Goal: Information Seeking & Learning: Learn about a topic

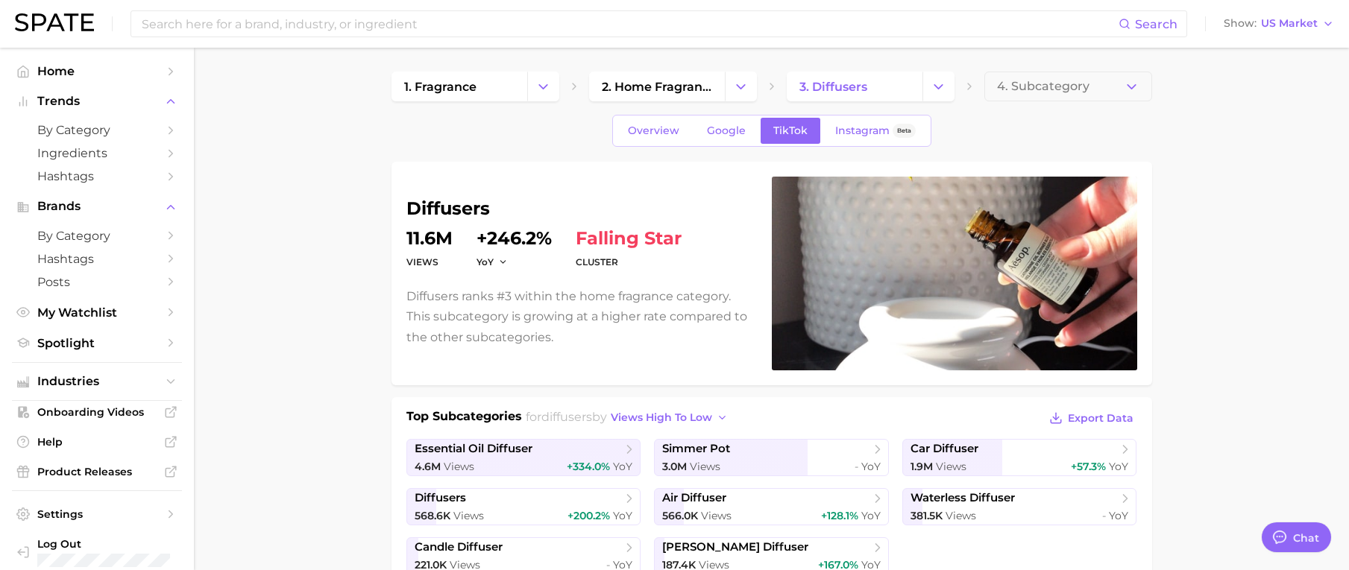
click at [433, 239] on dd "11.6m" at bounding box center [429, 239] width 46 height 18
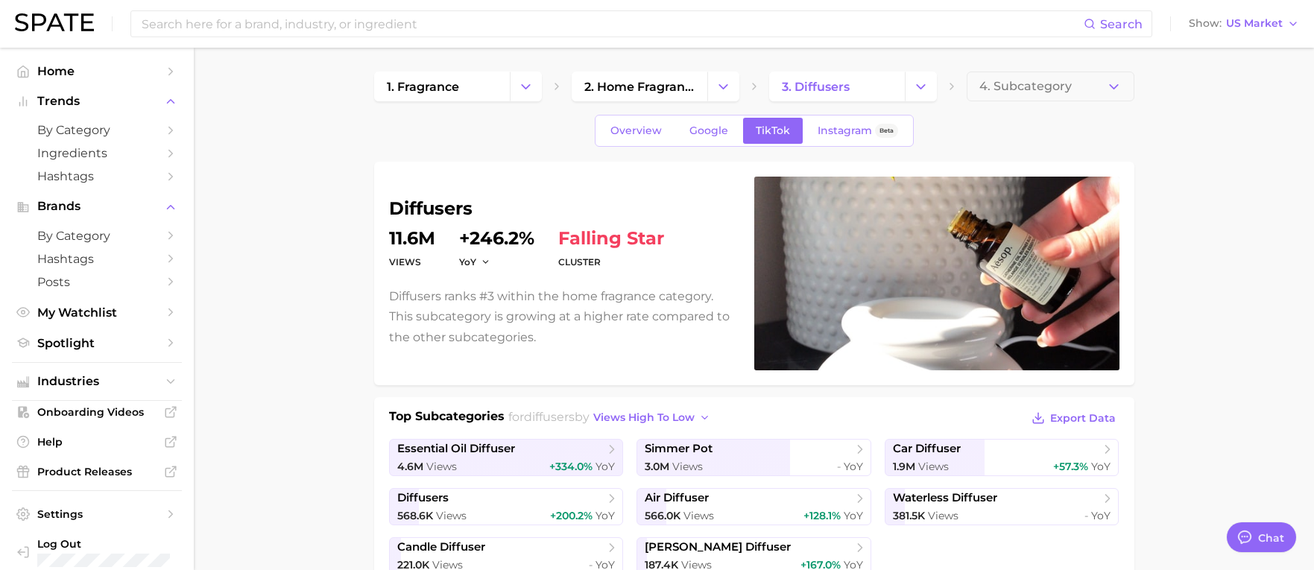
type textarea "x"
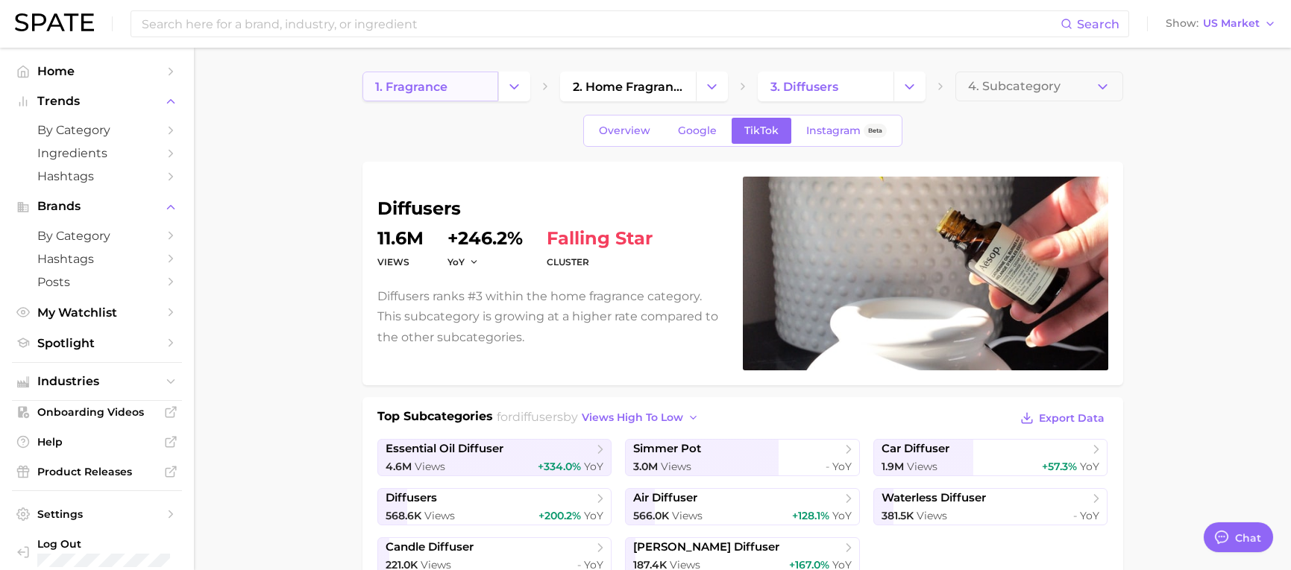
click at [432, 95] on link "1. fragrance" at bounding box center [430, 87] width 136 height 30
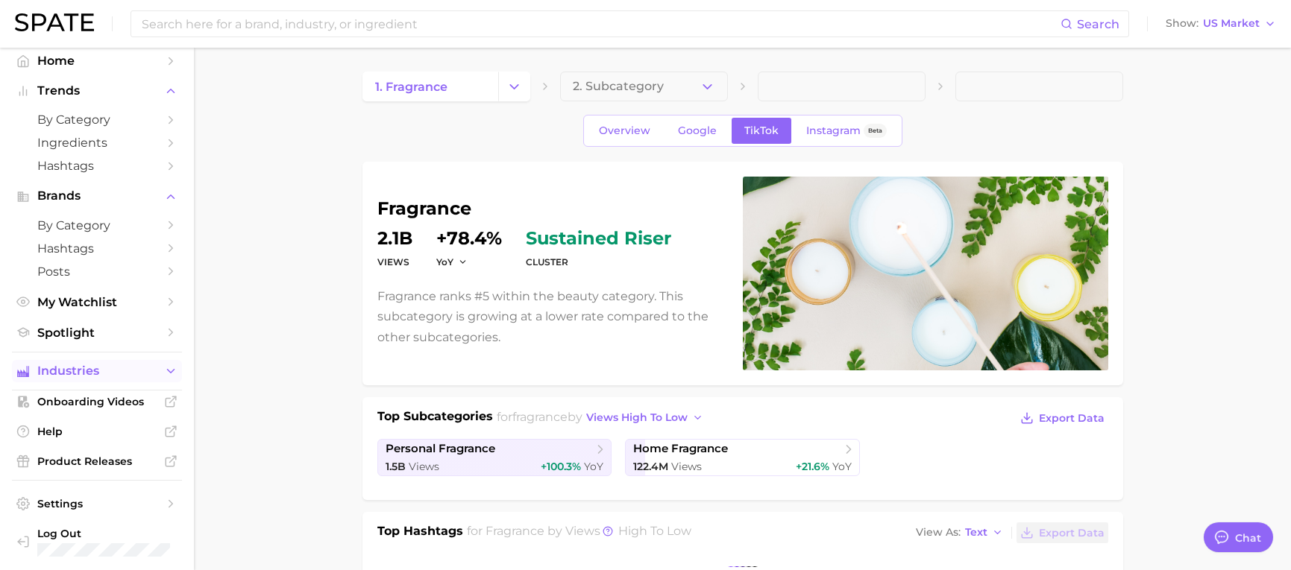
scroll to position [13, 0]
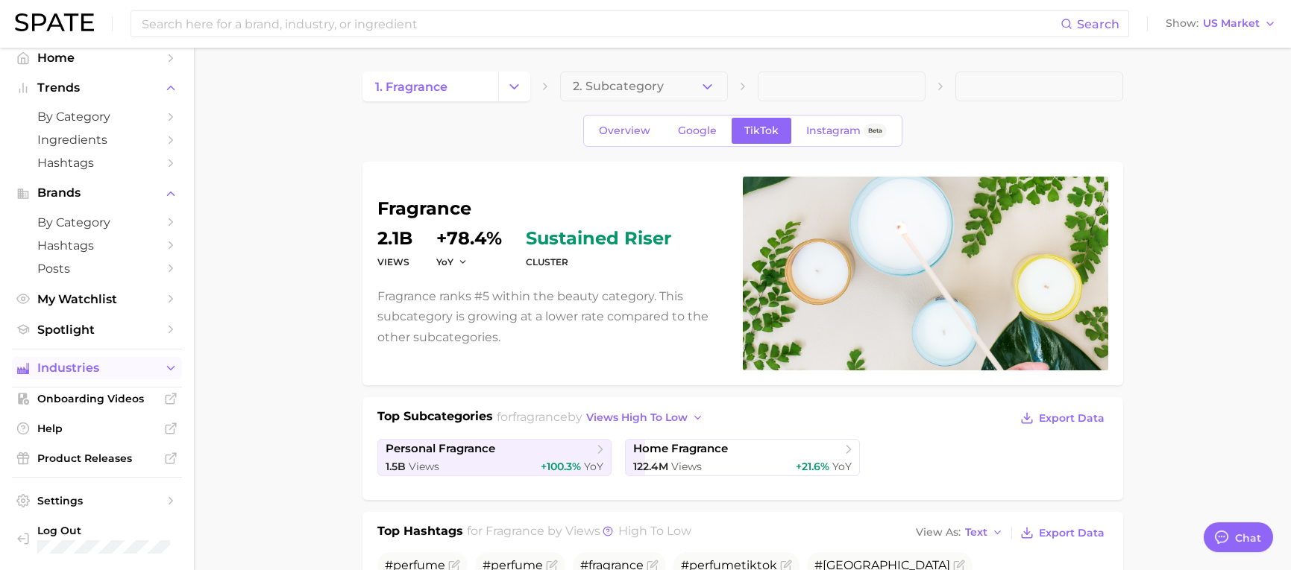
click at [83, 369] on span "Industries" at bounding box center [96, 368] width 119 height 13
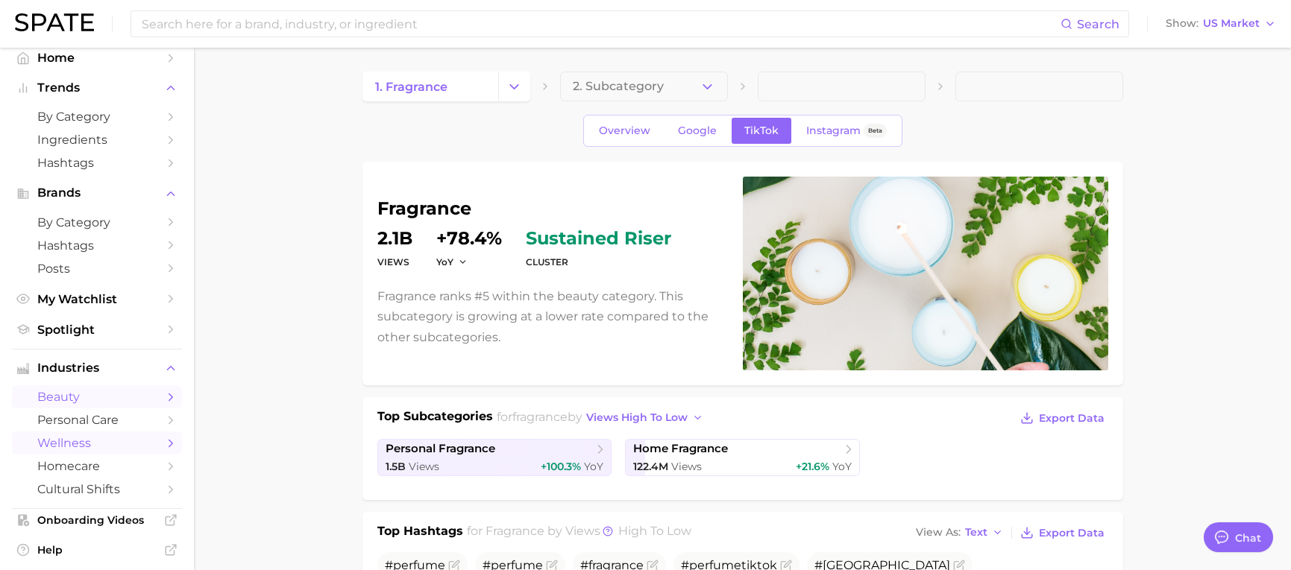
scroll to position [88, 0]
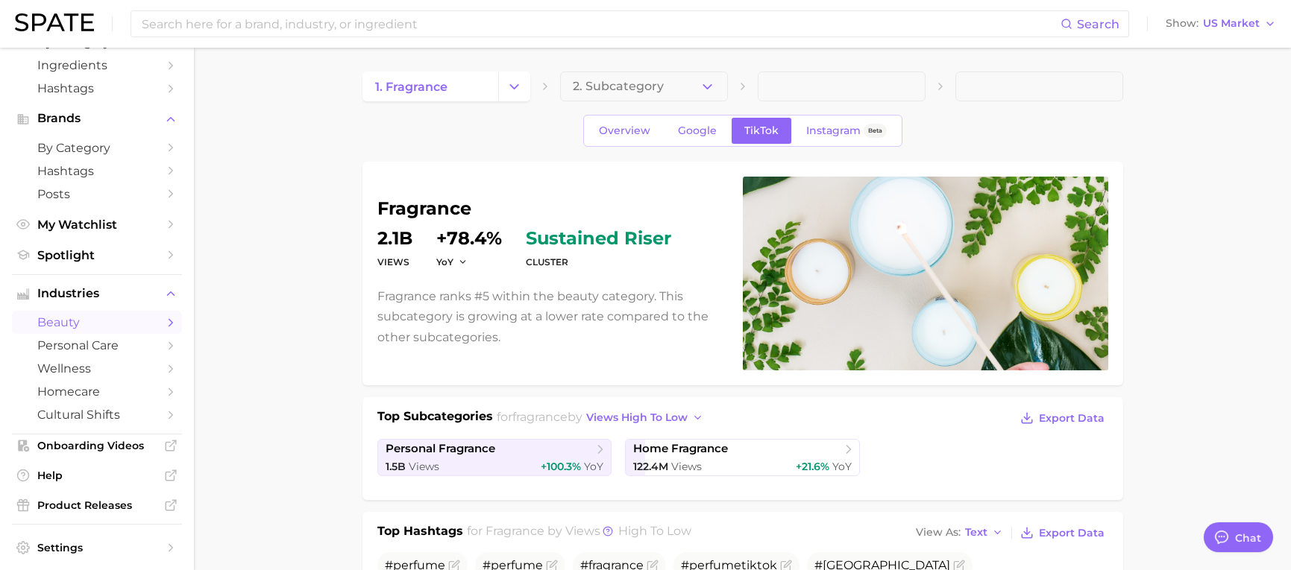
click at [73, 326] on span "beauty" at bounding box center [96, 322] width 119 height 14
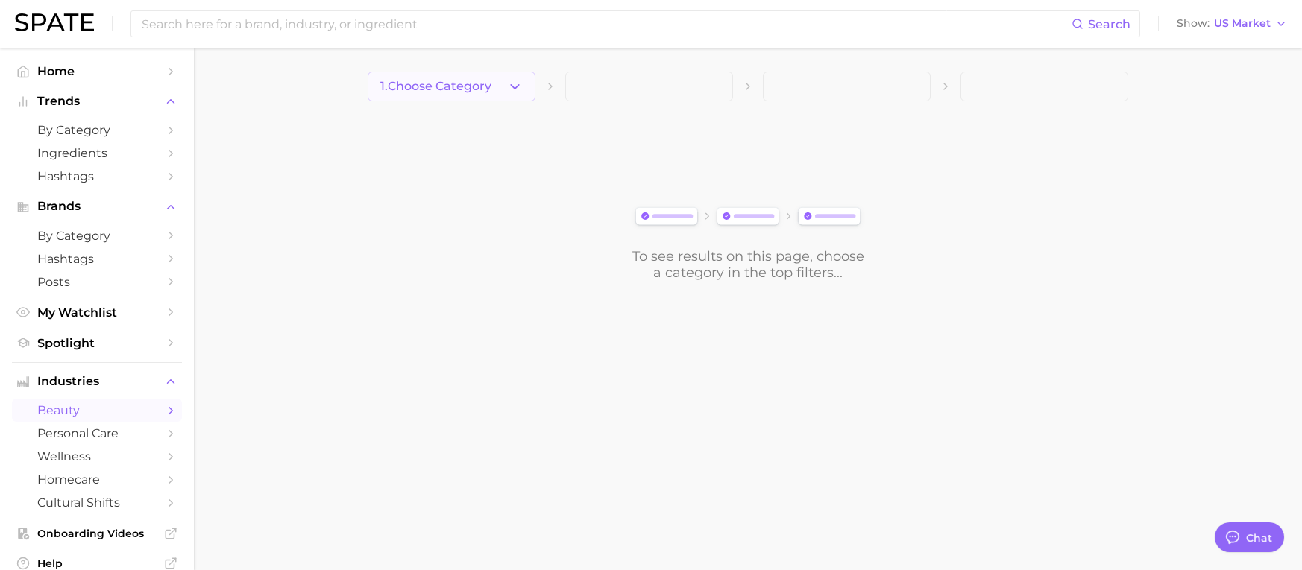
click at [515, 87] on polyline "button" at bounding box center [515, 86] width 8 height 4
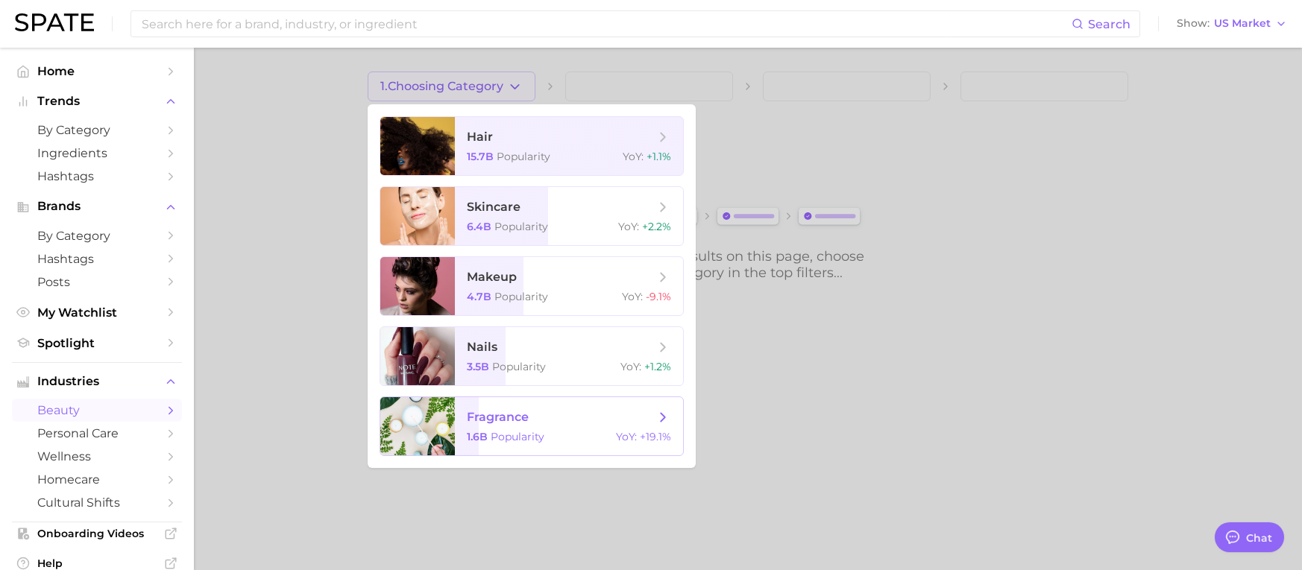
click at [537, 408] on span "fragrance 1.6b Popularity YoY : +19.1%" at bounding box center [569, 426] width 228 height 58
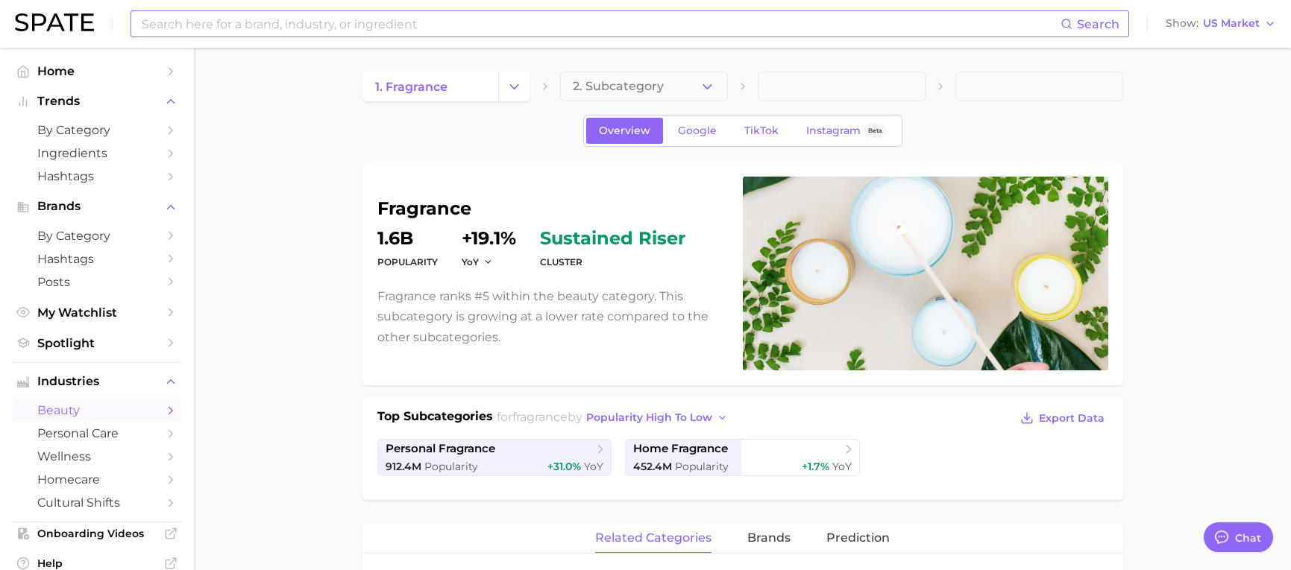
click at [368, 28] on input at bounding box center [600, 23] width 920 height 25
type input "l"
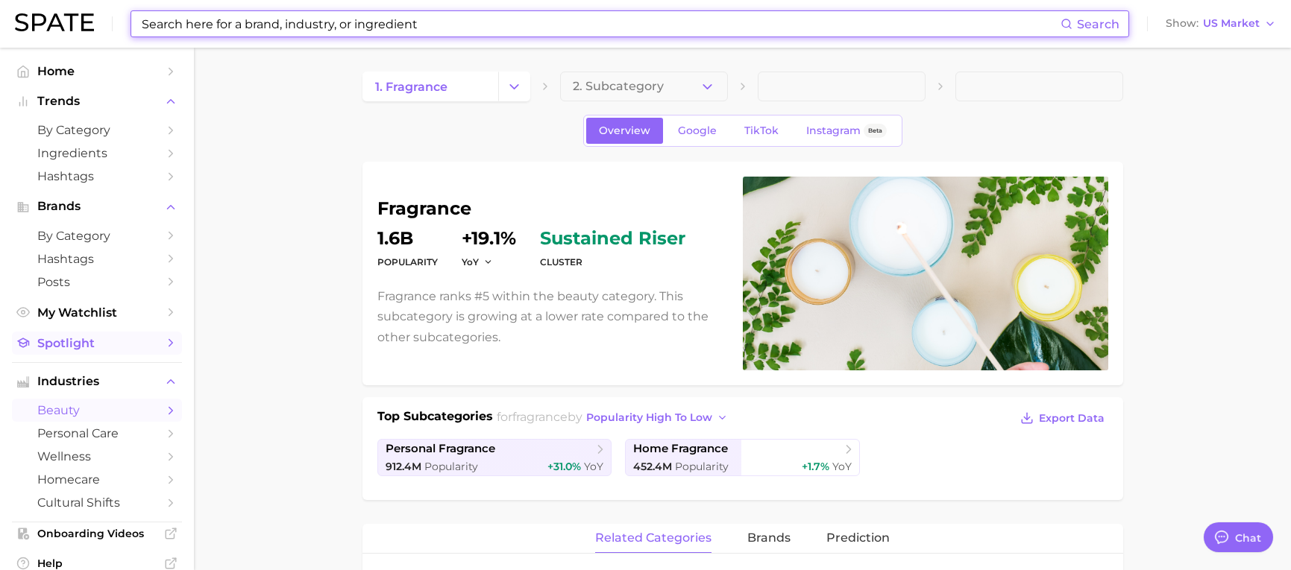
click at [64, 345] on span "Spotlight" at bounding box center [96, 343] width 119 height 14
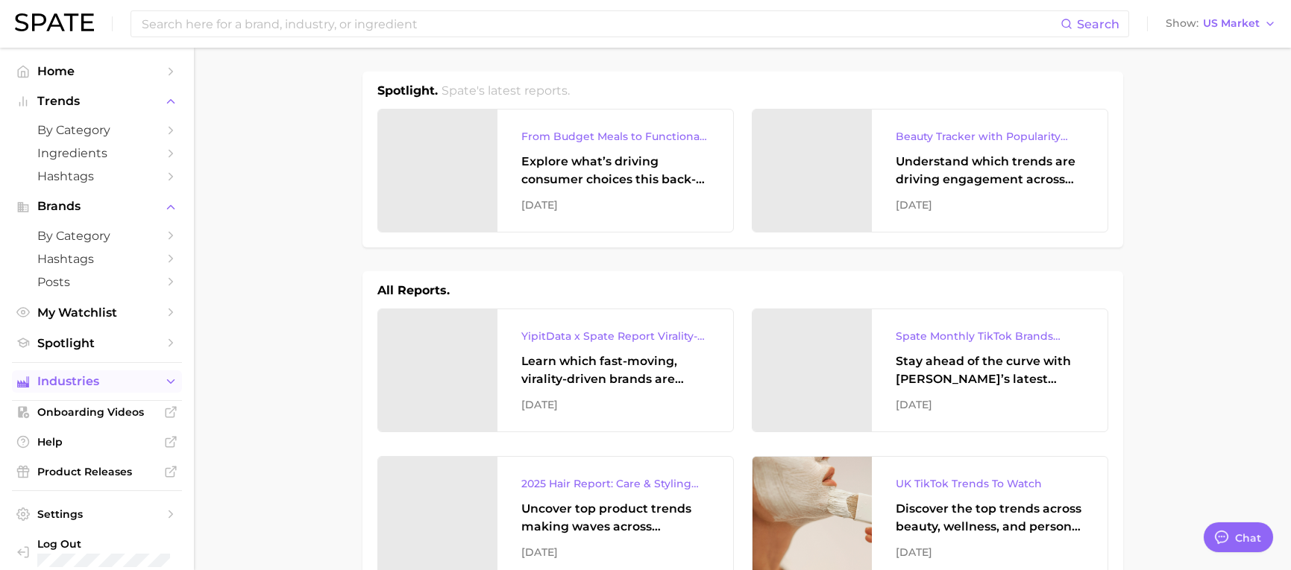
click at [99, 379] on span "Industries" at bounding box center [96, 381] width 119 height 13
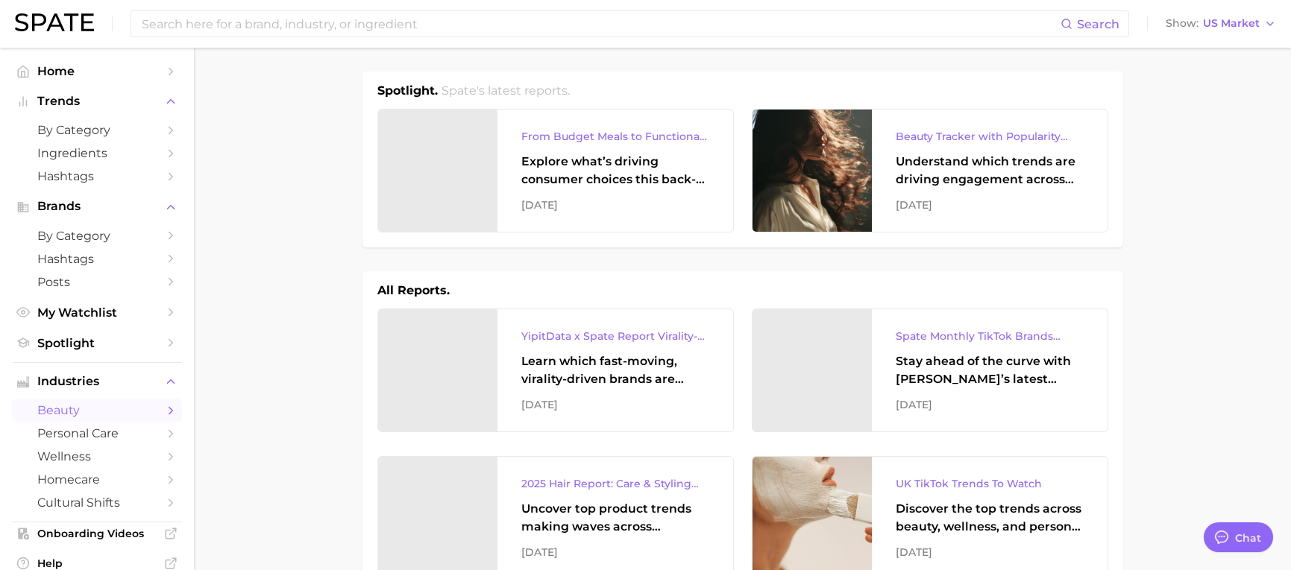
click at [89, 416] on span "beauty" at bounding box center [96, 410] width 119 height 14
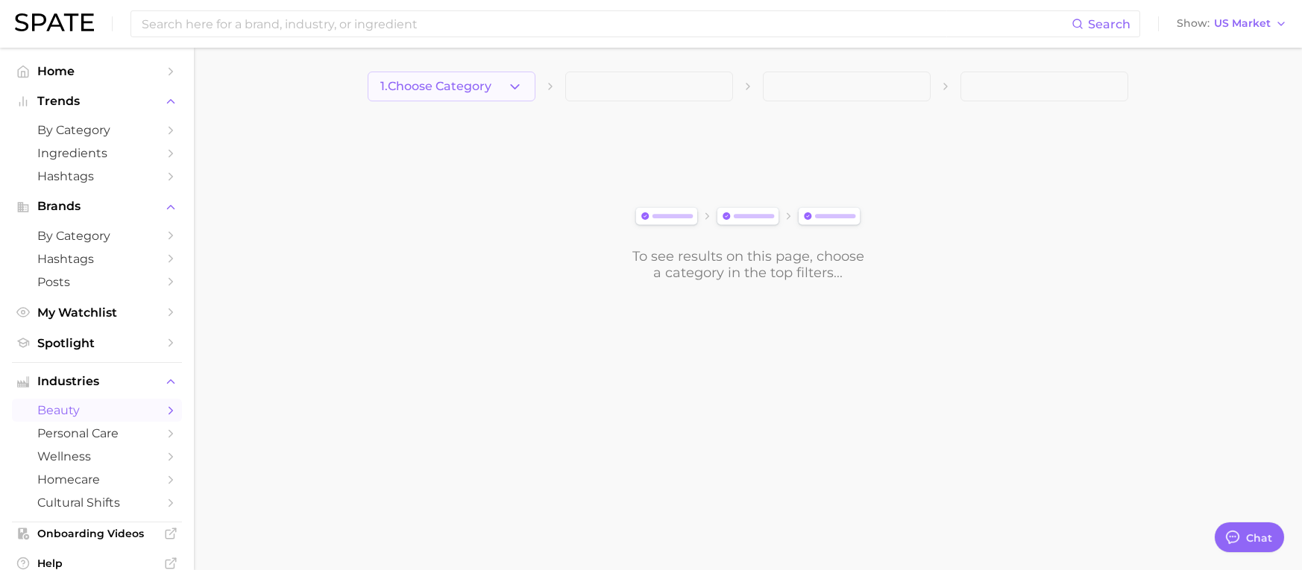
click at [523, 84] on button "1. Choose Category" at bounding box center [452, 87] width 168 height 30
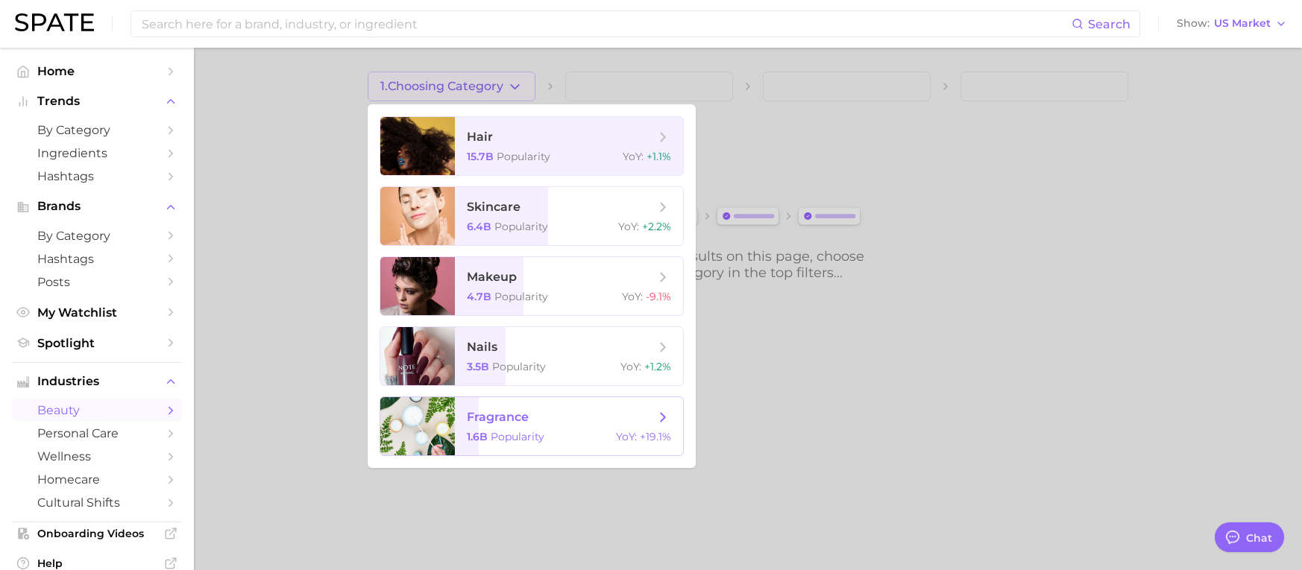
click at [543, 424] on span "fragrance" at bounding box center [561, 417] width 188 height 16
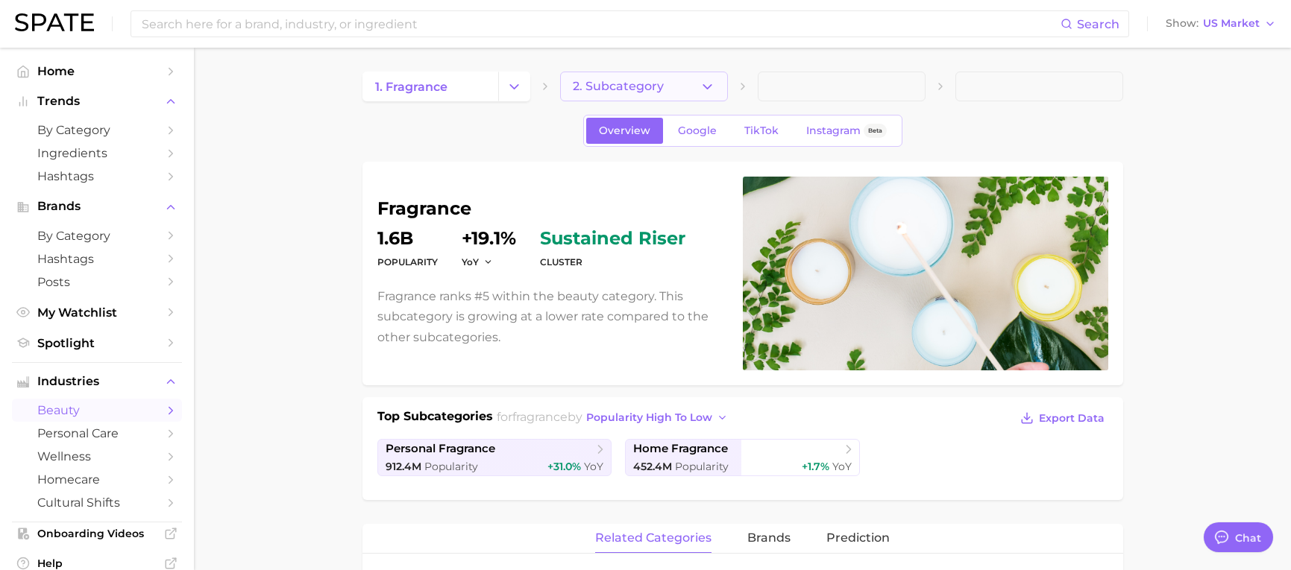
click at [699, 82] on icon "button" at bounding box center [707, 87] width 16 height 16
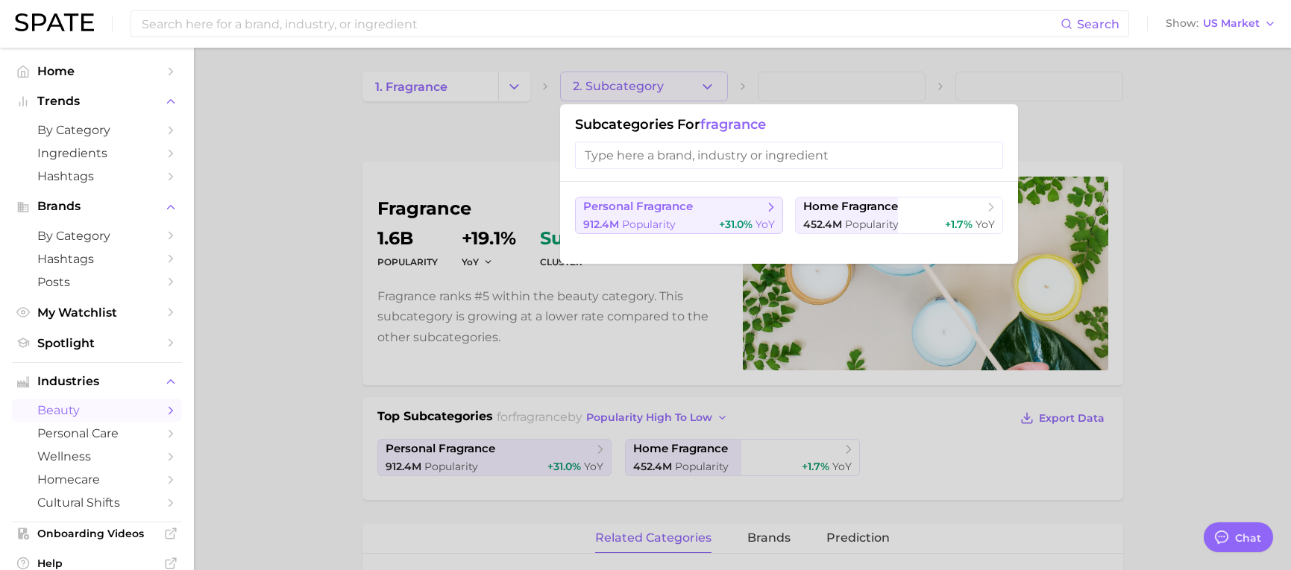
click at [669, 218] on span "Popularity" at bounding box center [649, 224] width 54 height 13
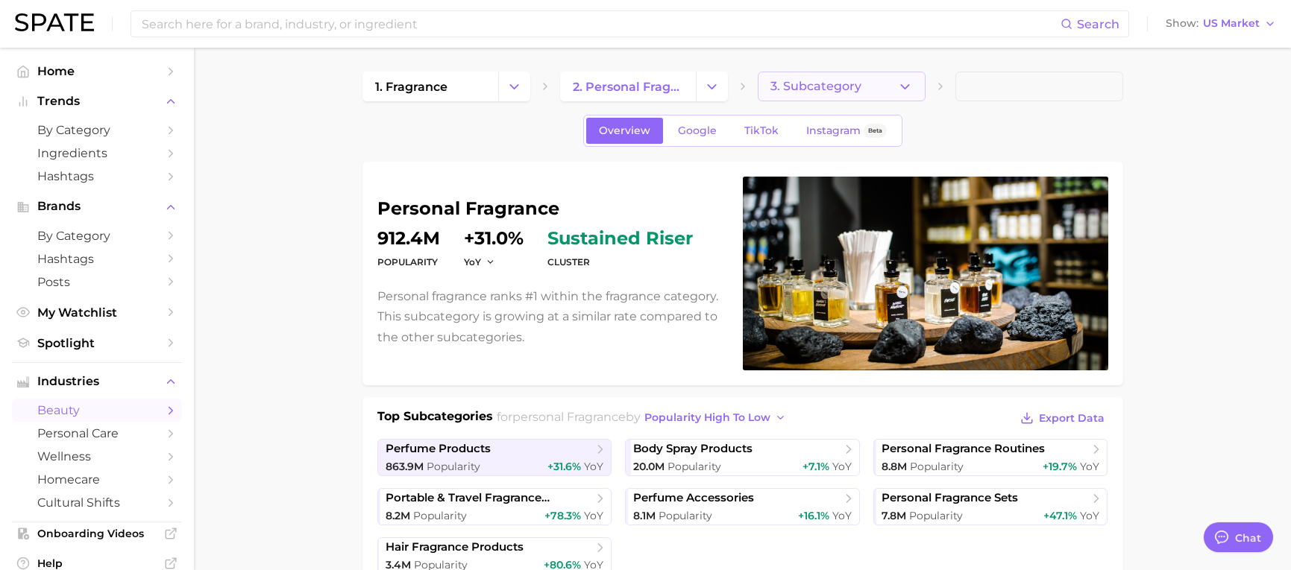
click at [902, 86] on polyline "button" at bounding box center [905, 86] width 8 height 4
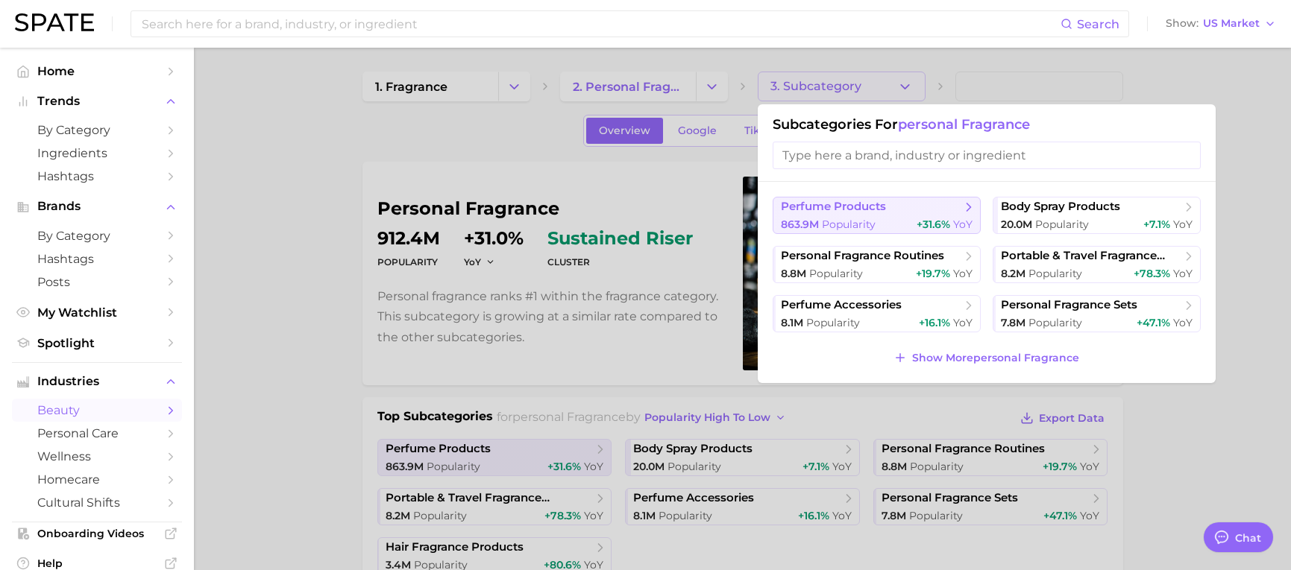
click at [873, 215] on button "perfume products 863.9m Popularity +31.6% YoY" at bounding box center [876, 215] width 208 height 37
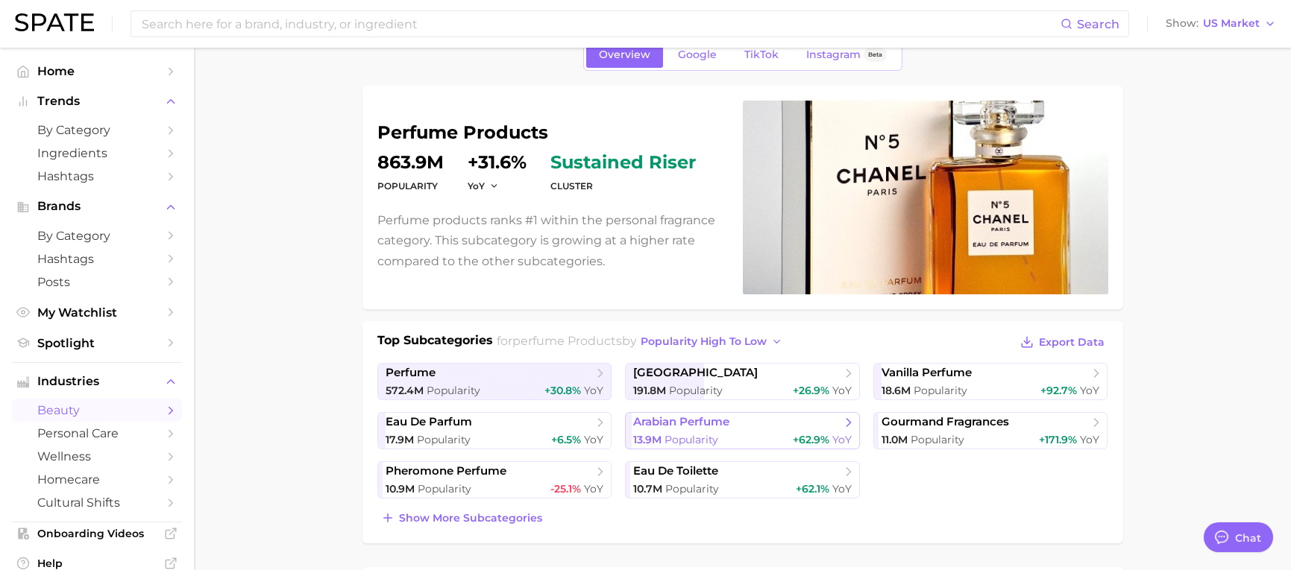
scroll to position [149, 0]
